Goal: Task Accomplishment & Management: Use online tool/utility

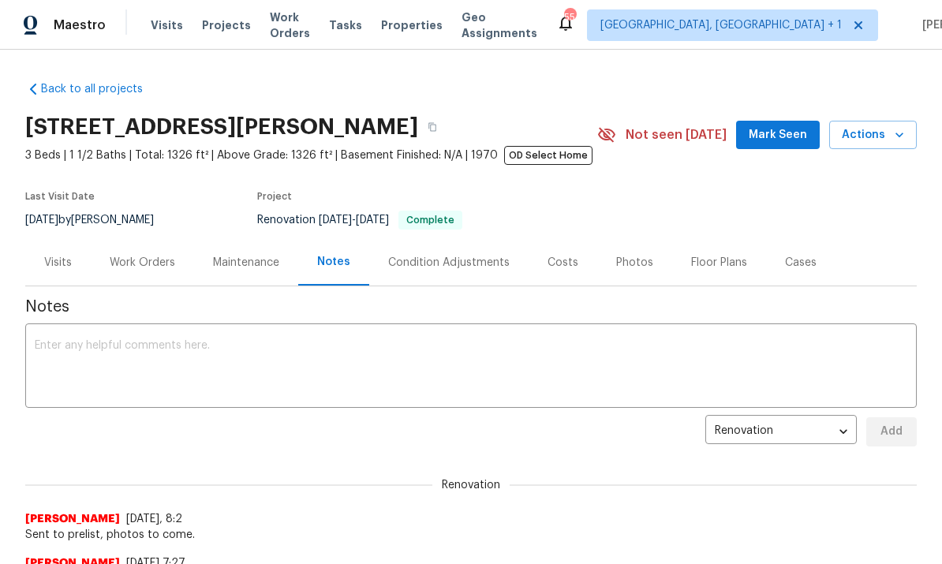
click at [642, 248] on div "Photos" at bounding box center [634, 262] width 75 height 47
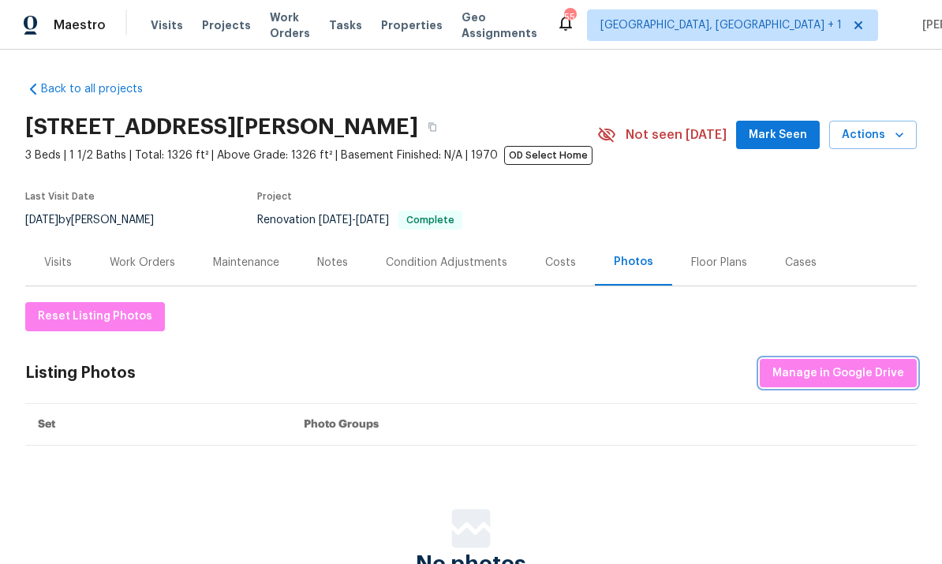
click at [838, 372] on span "Manage in Google Drive" at bounding box center [838, 374] width 132 height 20
click at [621, 263] on div "Photos" at bounding box center [633, 262] width 39 height 16
click at [831, 367] on span "Manage in Google Drive" at bounding box center [838, 374] width 132 height 20
click at [831, 379] on span "Manage in Google Drive" at bounding box center [838, 374] width 132 height 20
